Goal: Transaction & Acquisition: Subscribe to service/newsletter

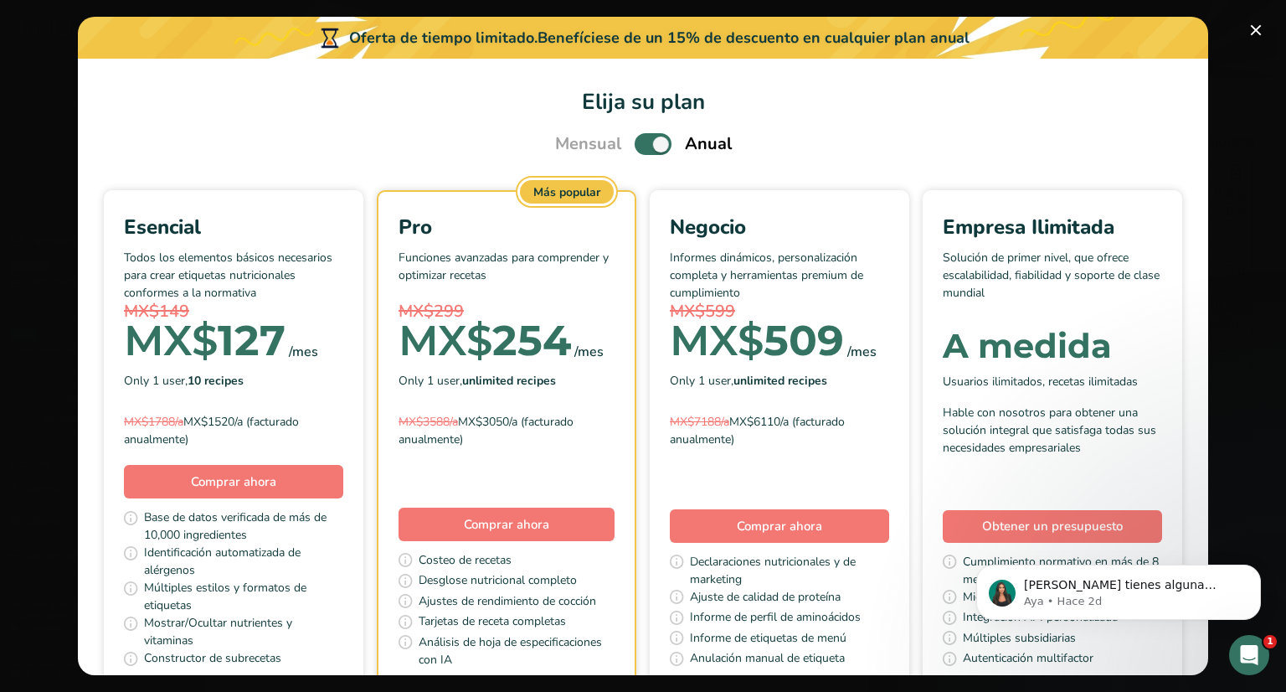
scroll to position [0, 136]
click at [837, 25] on span "Suscripción anual" at bounding box center [846, 28] width 96 height 16
click at [876, 29] on span "Suscripción anual" at bounding box center [846, 28] width 96 height 16
click at [121, 25] on icon at bounding box center [120, 30] width 7 height 13
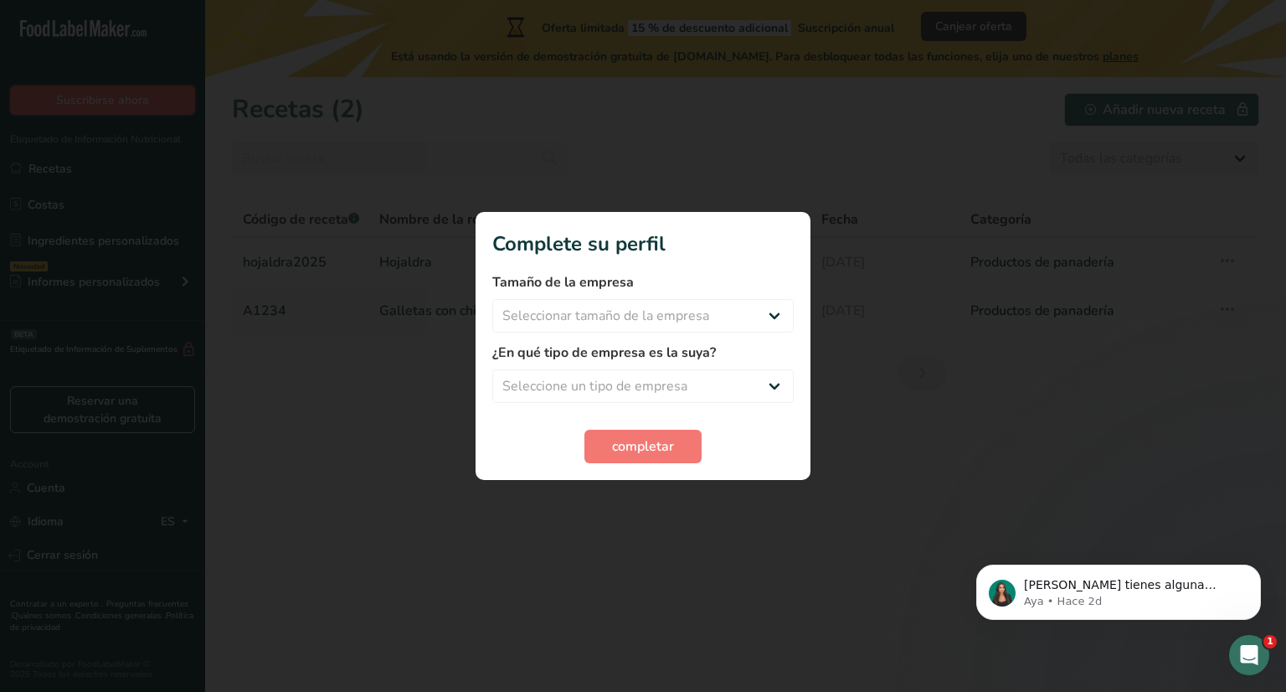
click at [150, 104] on button "Suscribirse ahora" at bounding box center [102, 99] width 185 height 29
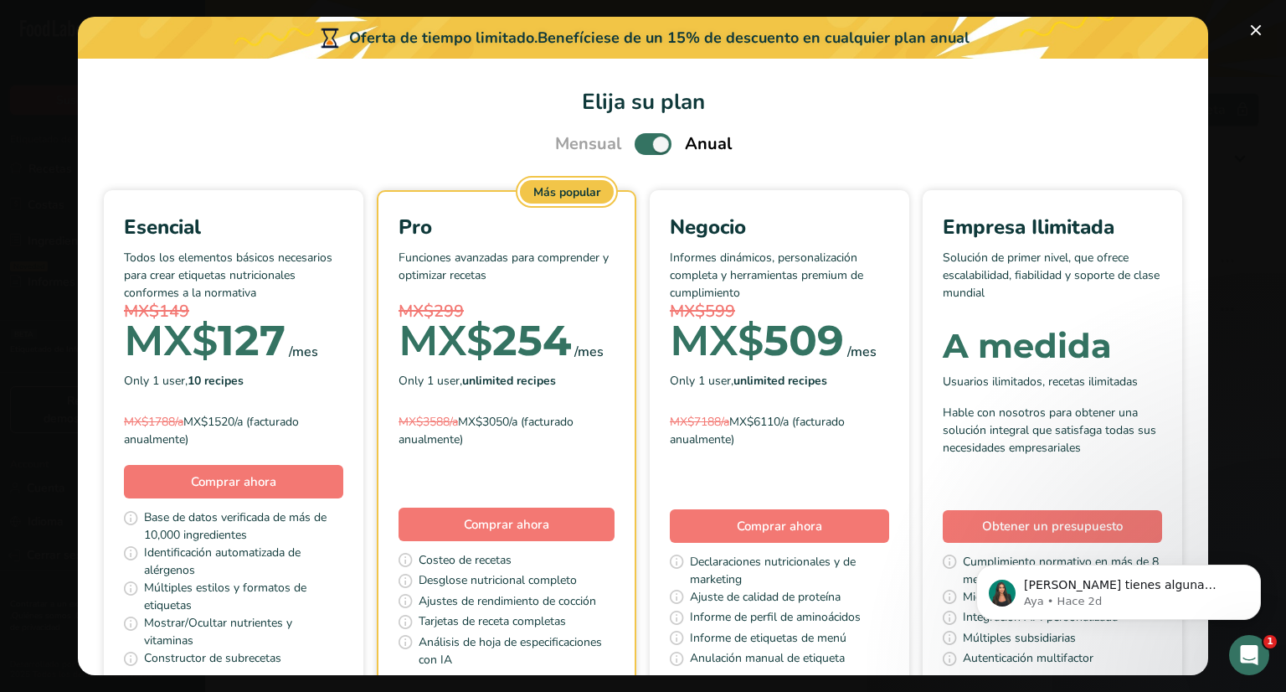
click at [124, 95] on span "Suscribirse ahora" at bounding box center [102, 100] width 93 height 18
click at [123, 95] on span "Suscribirse ahora" at bounding box center [102, 100] width 93 height 18
click at [79, 492] on link "Cuenta" at bounding box center [102, 487] width 205 height 29
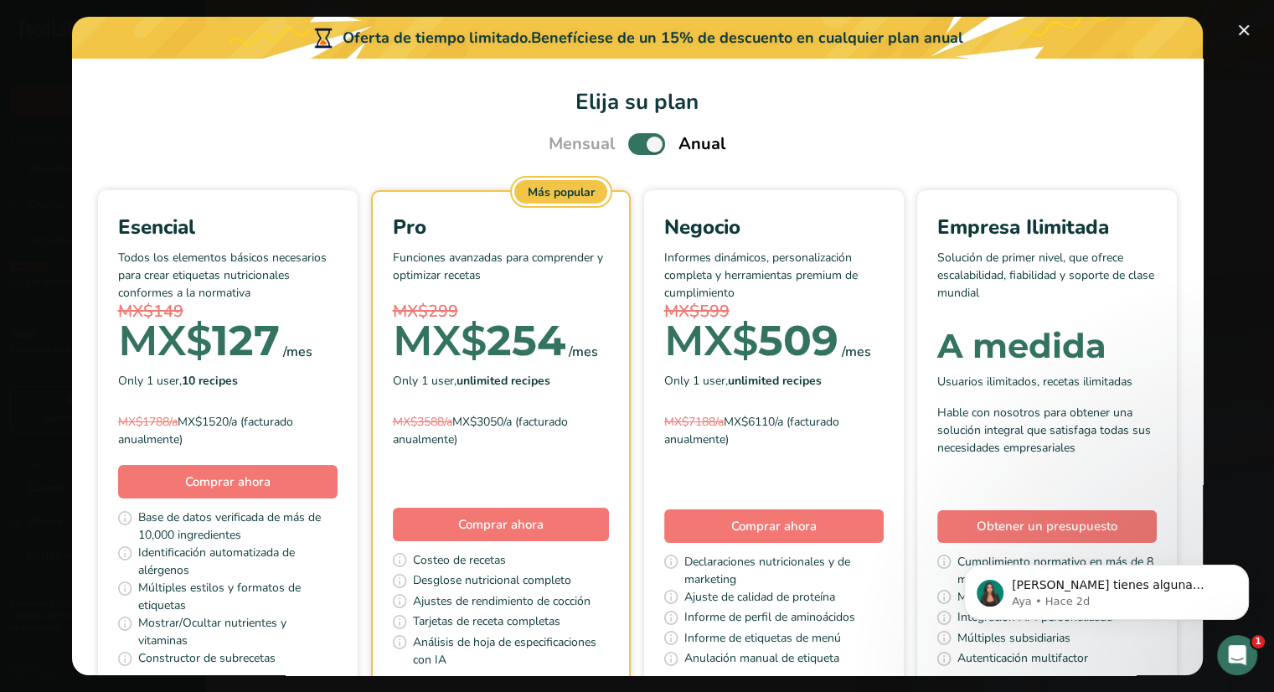
click at [351, 383] on span "Detalles de pago" at bounding box center [317, 387] width 93 height 18
click at [119, 90] on button "Suscribirse ahora" at bounding box center [102, 99] width 185 height 29
click at [116, 95] on span "Suscribirse ahora" at bounding box center [102, 100] width 93 height 18
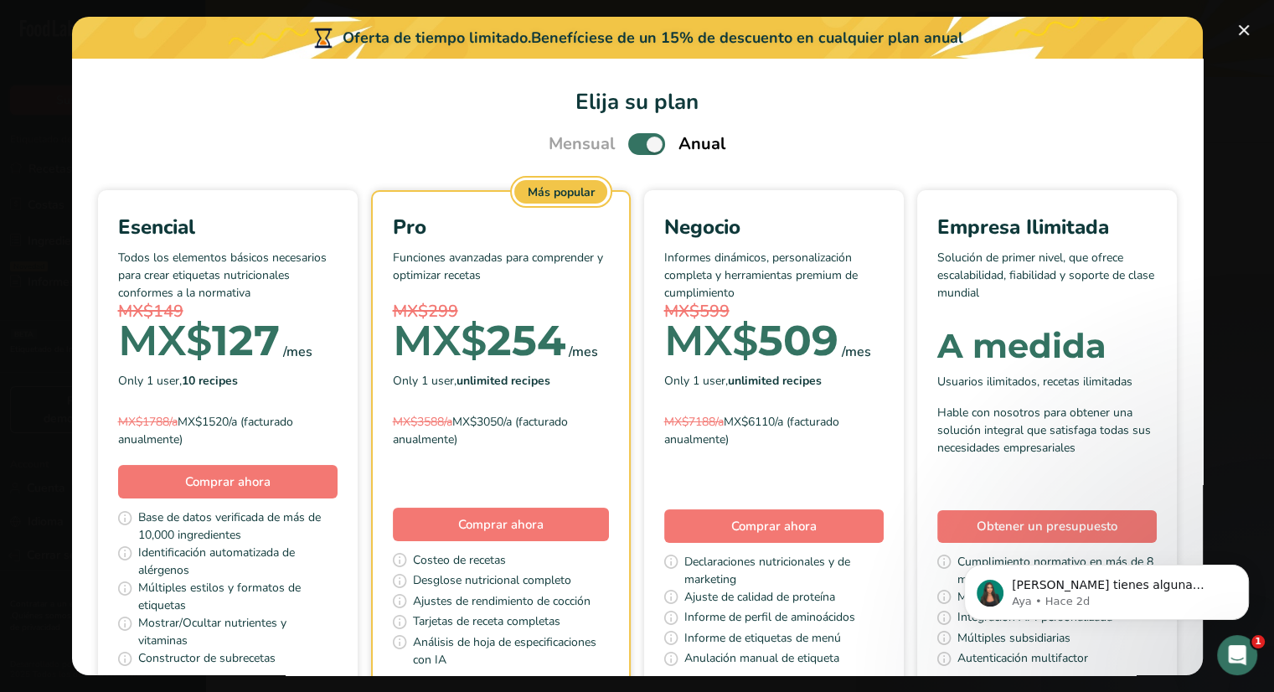
click at [116, 95] on span "Suscribirse ahora" at bounding box center [102, 100] width 93 height 18
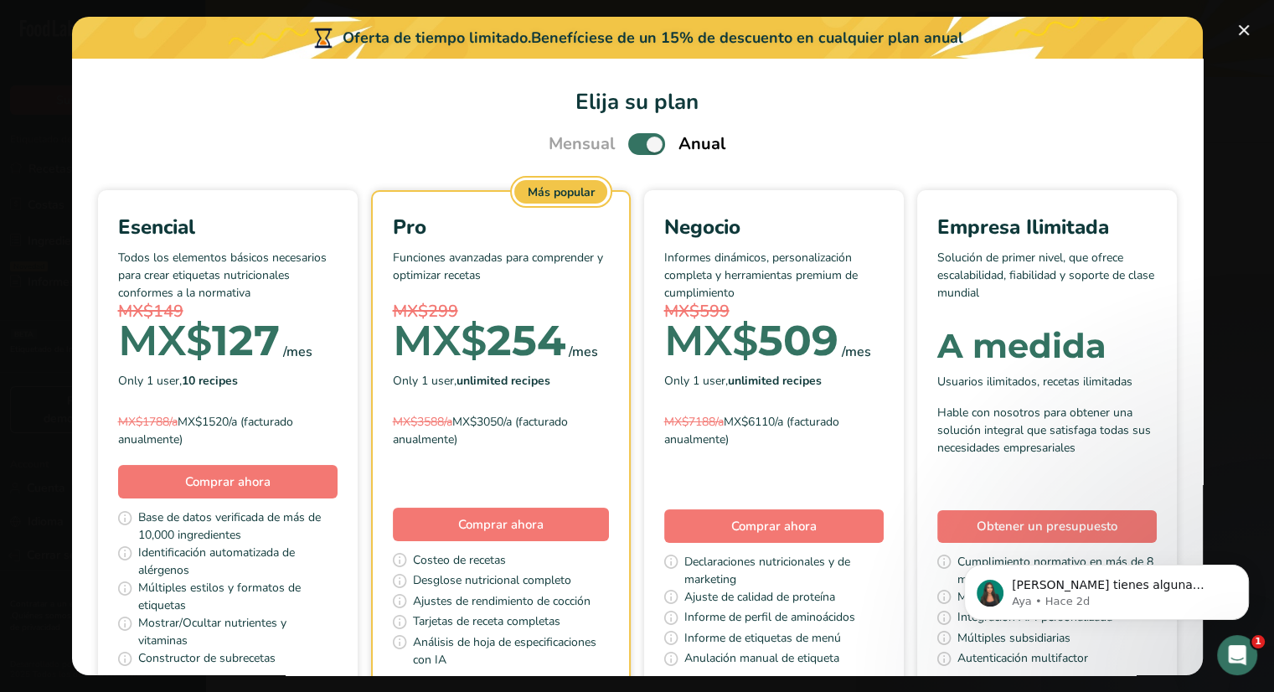
click at [756, 45] on div "Está usando la versión de demostración gratuita de [DOMAIN_NAME]. Para desbloqu…" at bounding box center [758, 53] width 1069 height 24
click at [977, 39] on button "Canjear oferta" at bounding box center [968, 26] width 106 height 29
click at [987, 26] on span "Canjear oferta" at bounding box center [967, 27] width 77 height 18
click at [1152, 226] on section "Tarjetas de pago No tienes ninguna tarjeta Añadir nueva tarjeta" at bounding box center [883, 456] width 781 height 626
click at [998, 21] on span "Canjear oferta" at bounding box center [967, 27] width 77 height 18
